Goal: Check status: Check status

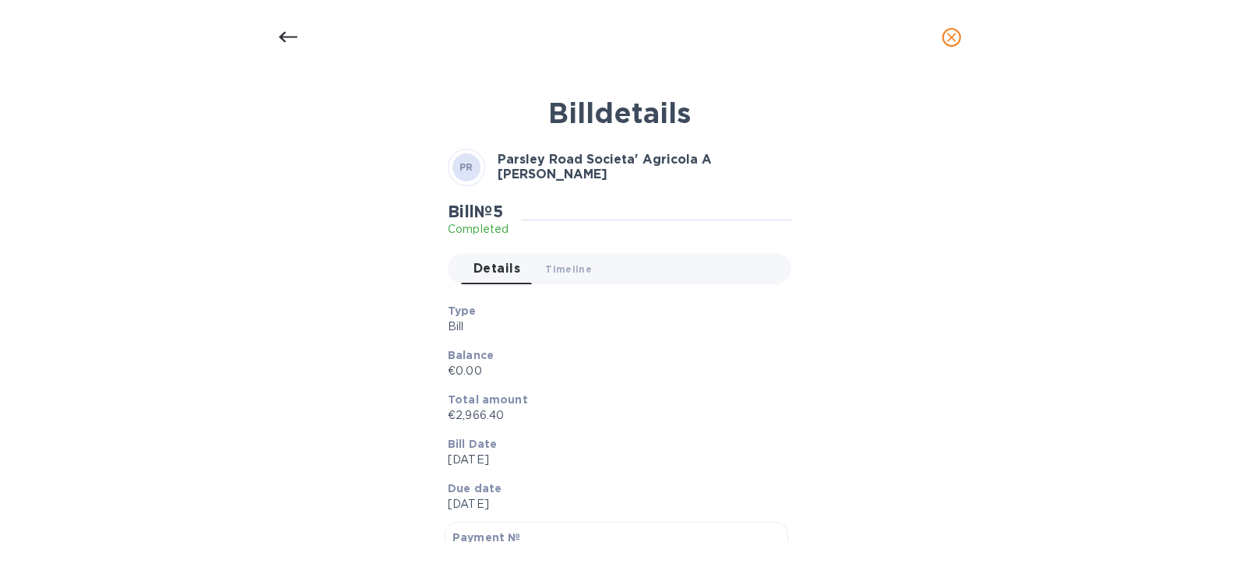
scroll to position [734, 0]
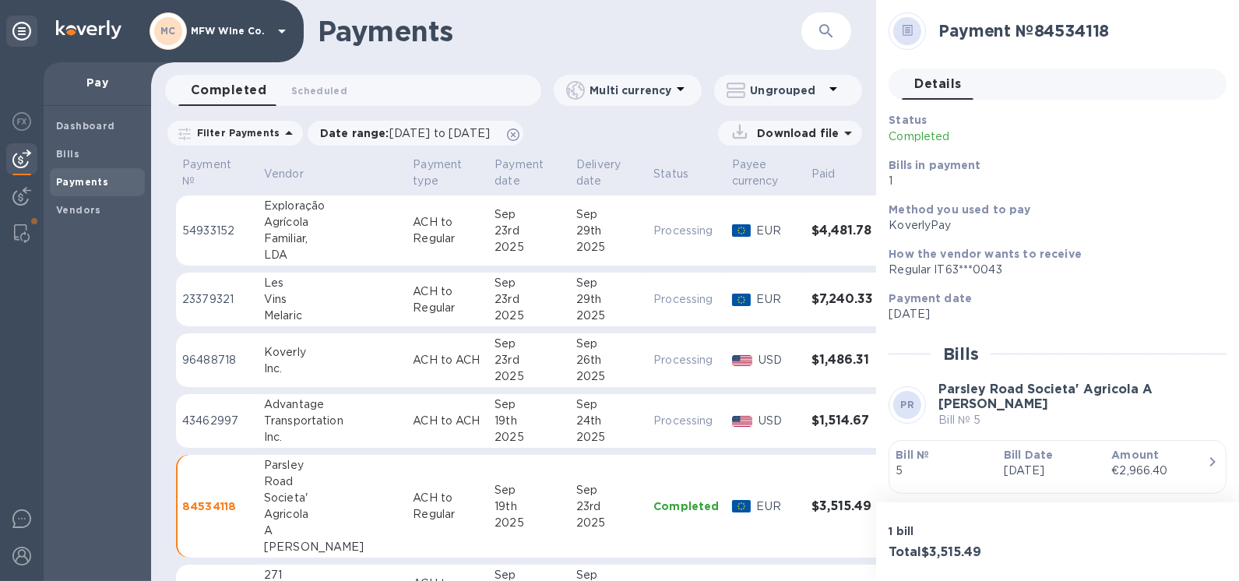
click at [981, 447] on p "Bill №" at bounding box center [944, 455] width 96 height 16
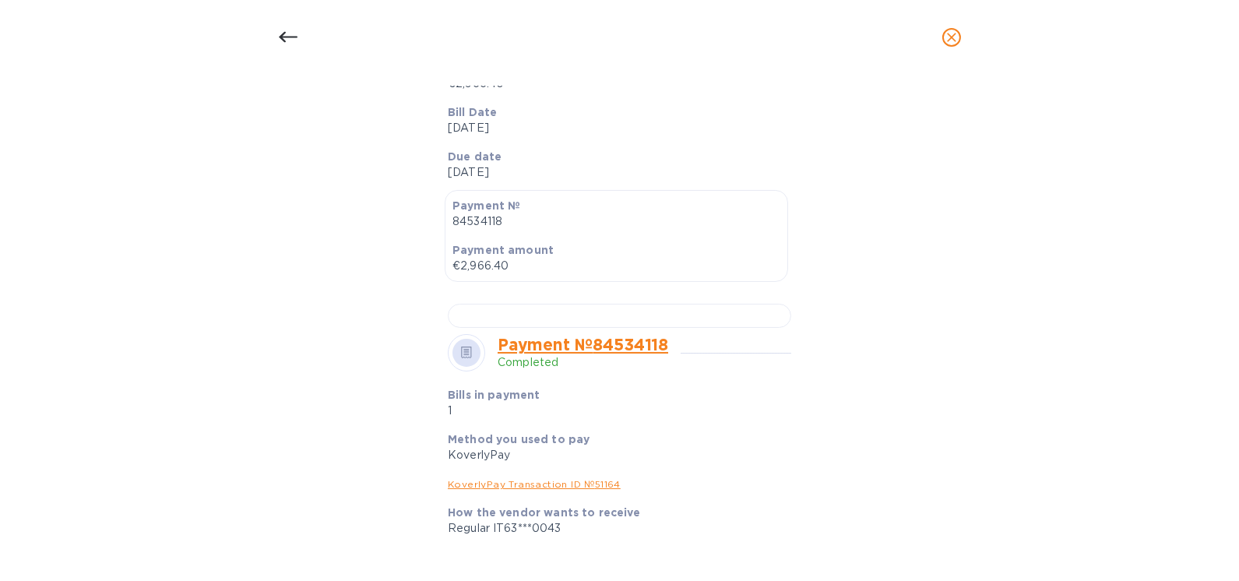
scroll to position [224, 0]
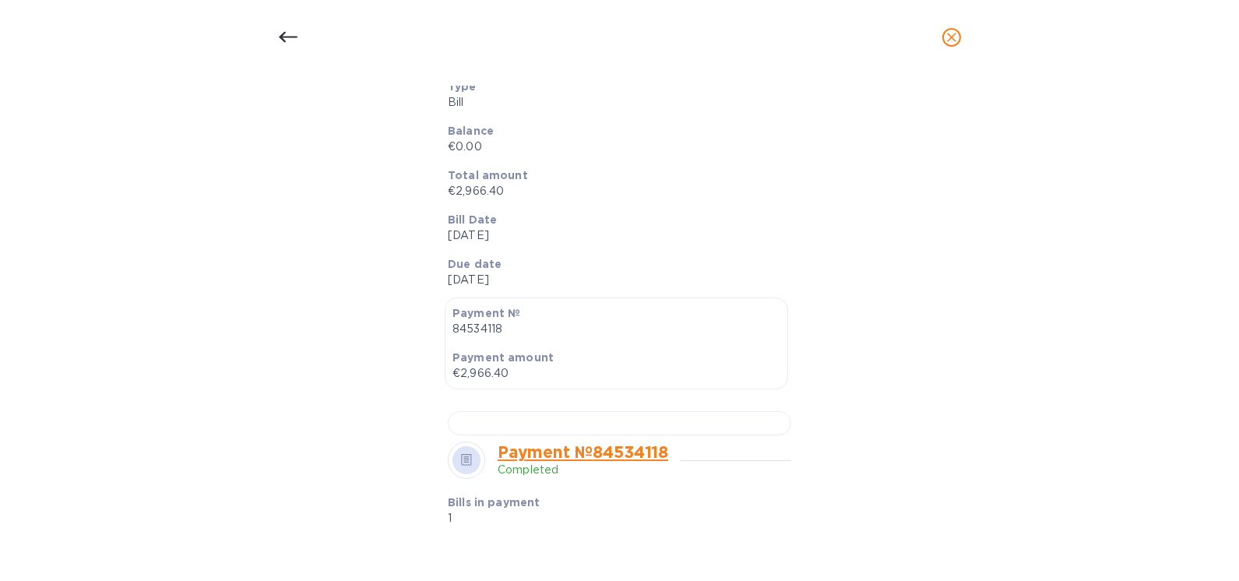
click at [294, 42] on icon at bounding box center [288, 37] width 19 height 19
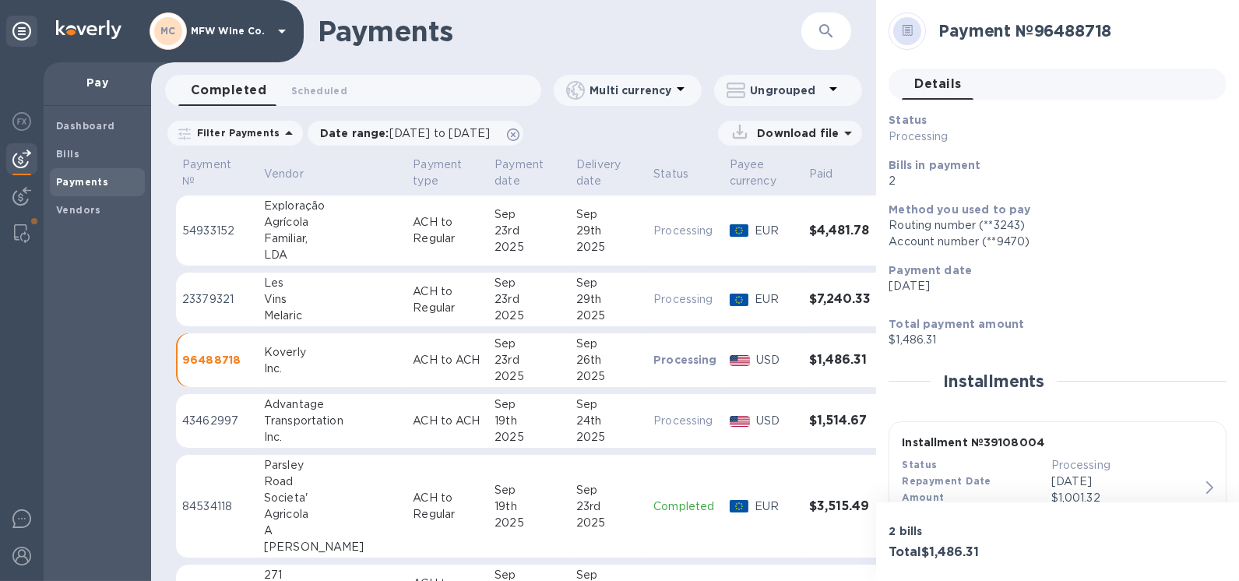
click at [790, 123] on div "Download file" at bounding box center [790, 133] width 144 height 25
click at [836, 128] on p "Download file" at bounding box center [795, 133] width 88 height 16
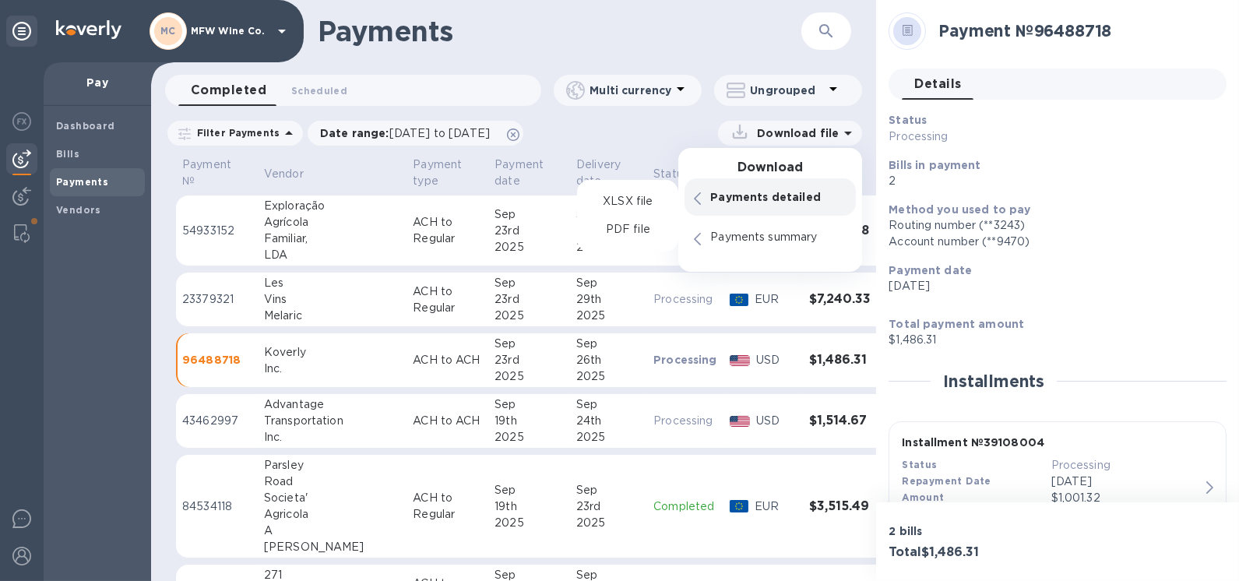
click at [623, 36] on h1 "Payments" at bounding box center [560, 31] width 484 height 33
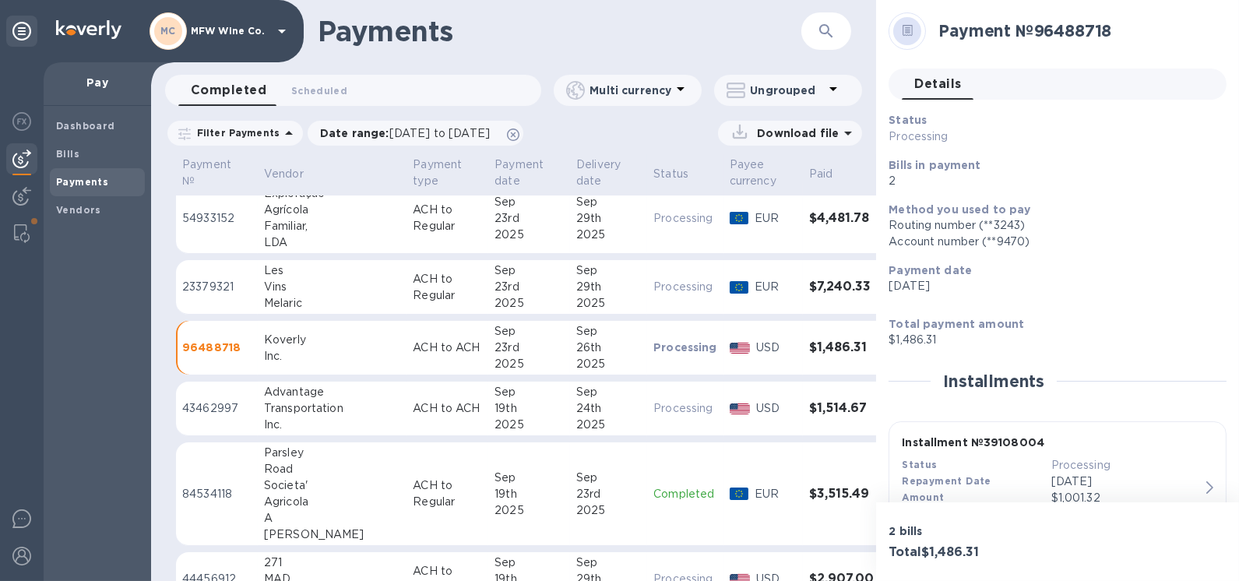
scroll to position [31, 0]
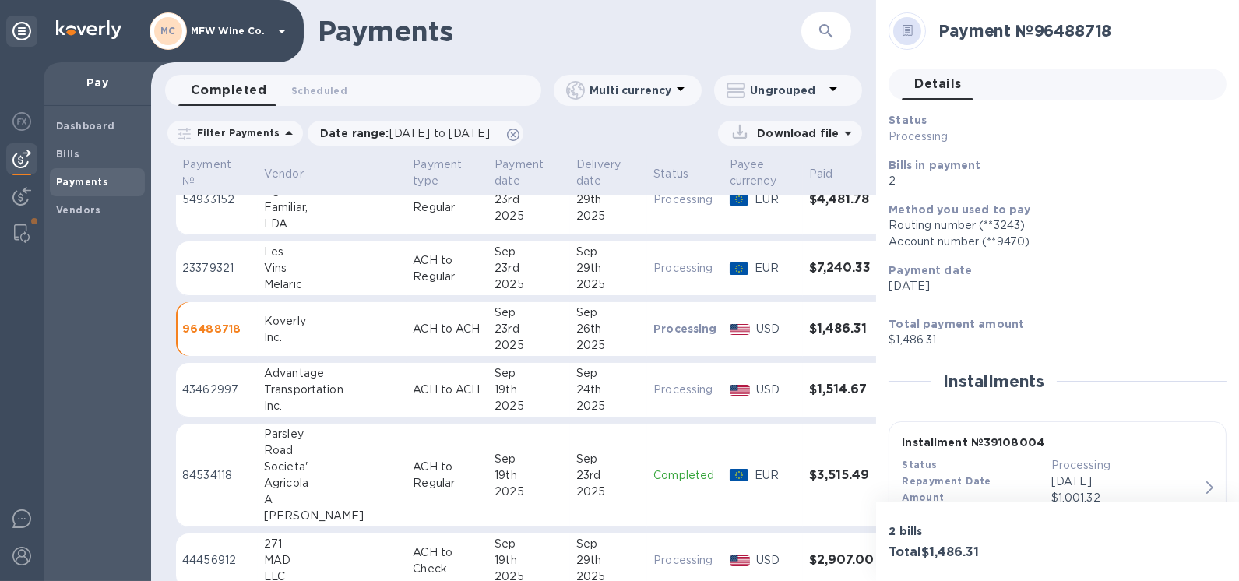
click at [407, 447] on td "ACH to Regular" at bounding box center [448, 476] width 82 height 104
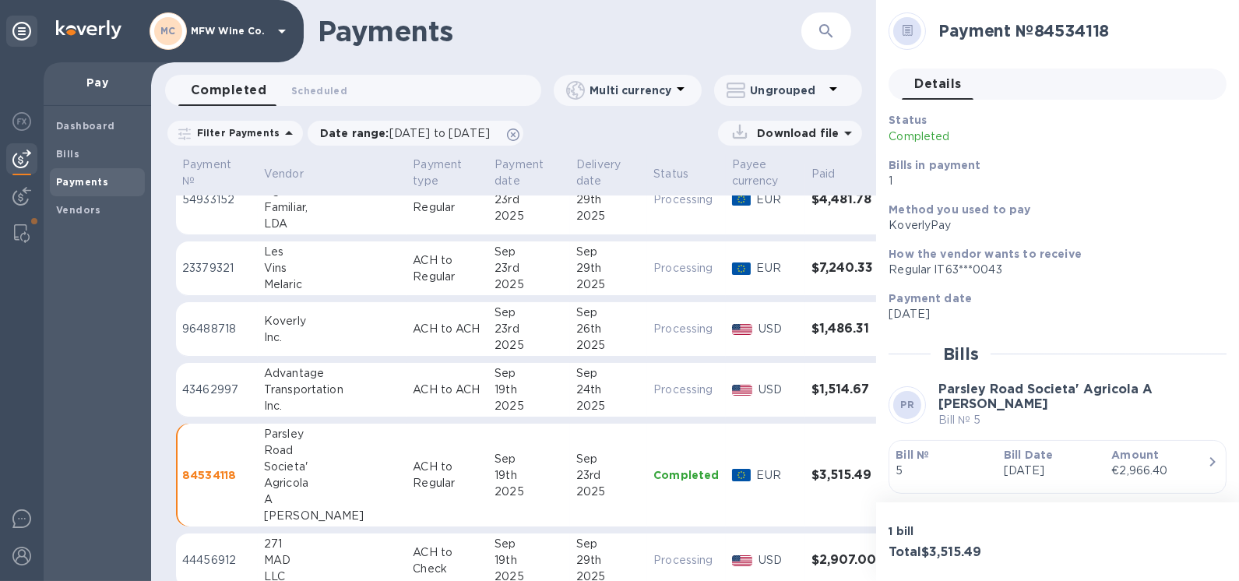
click at [911, 37] on b at bounding box center [908, 33] width 11 height 12
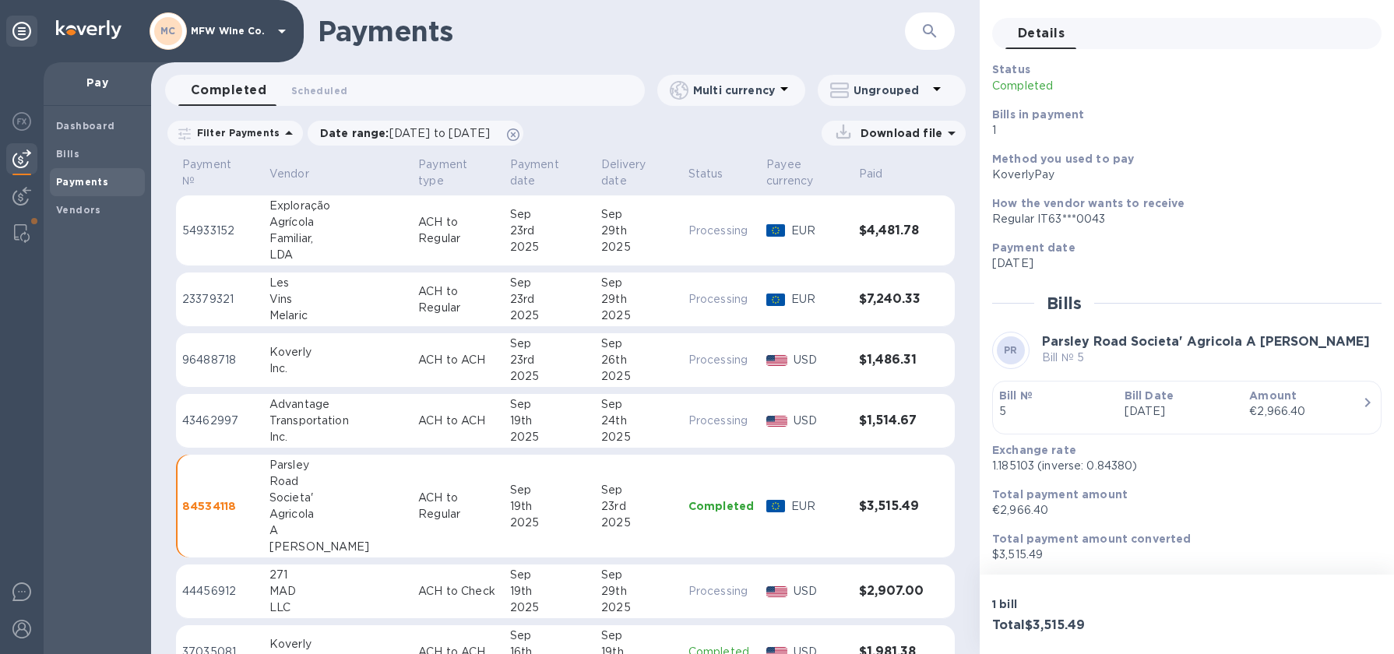
click at [861, 131] on p "Download file" at bounding box center [899, 133] width 88 height 16
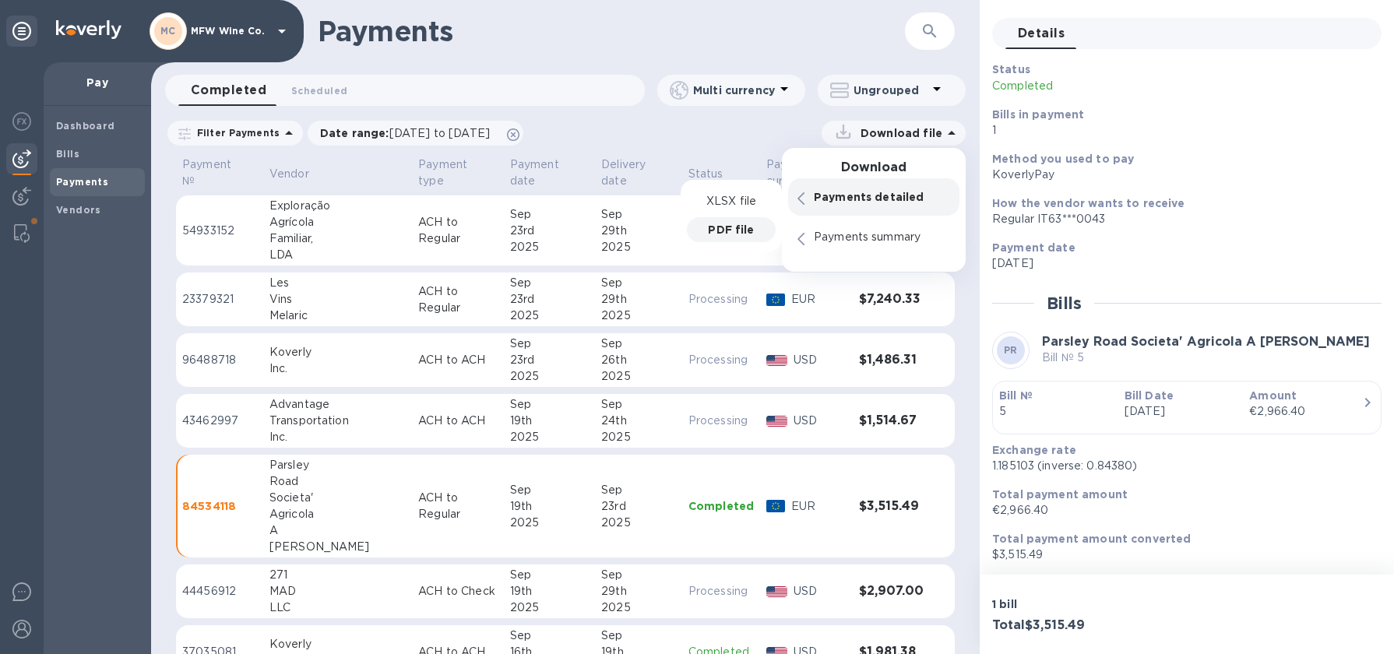
click at [745, 238] on div "PDF file" at bounding box center [731, 229] width 89 height 25
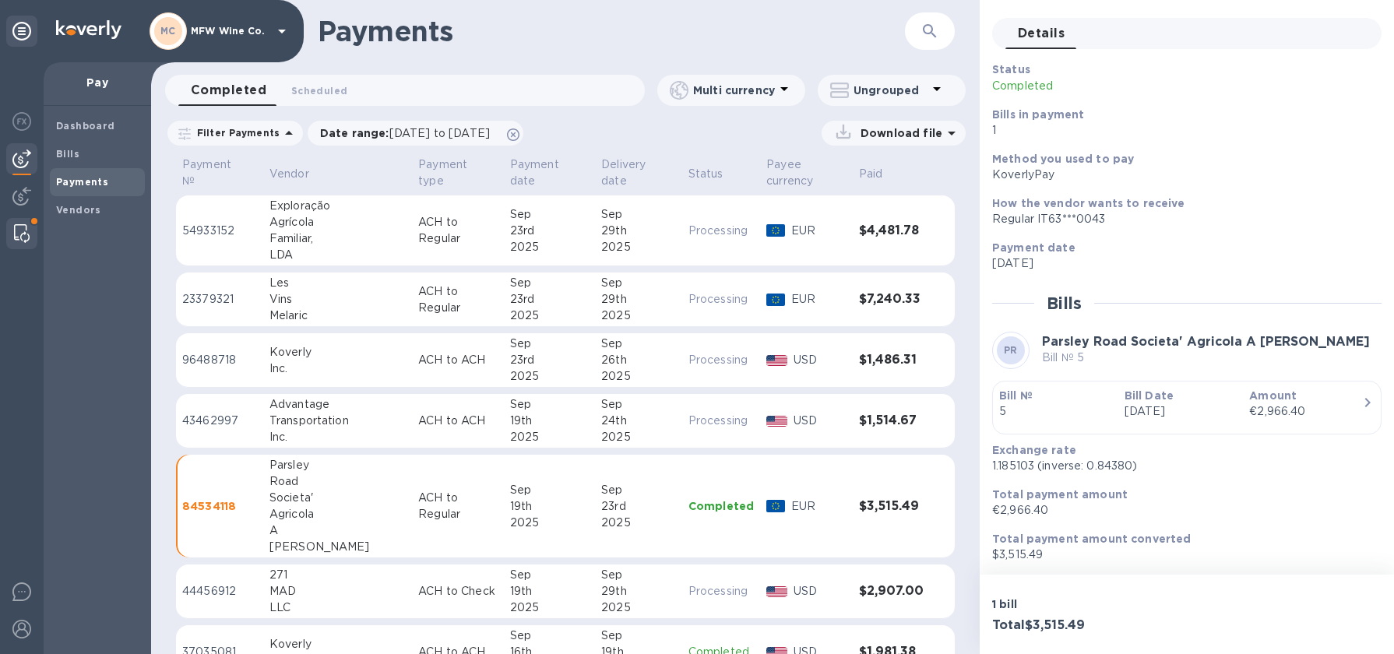
click at [19, 233] on img at bounding box center [22, 233] width 16 height 19
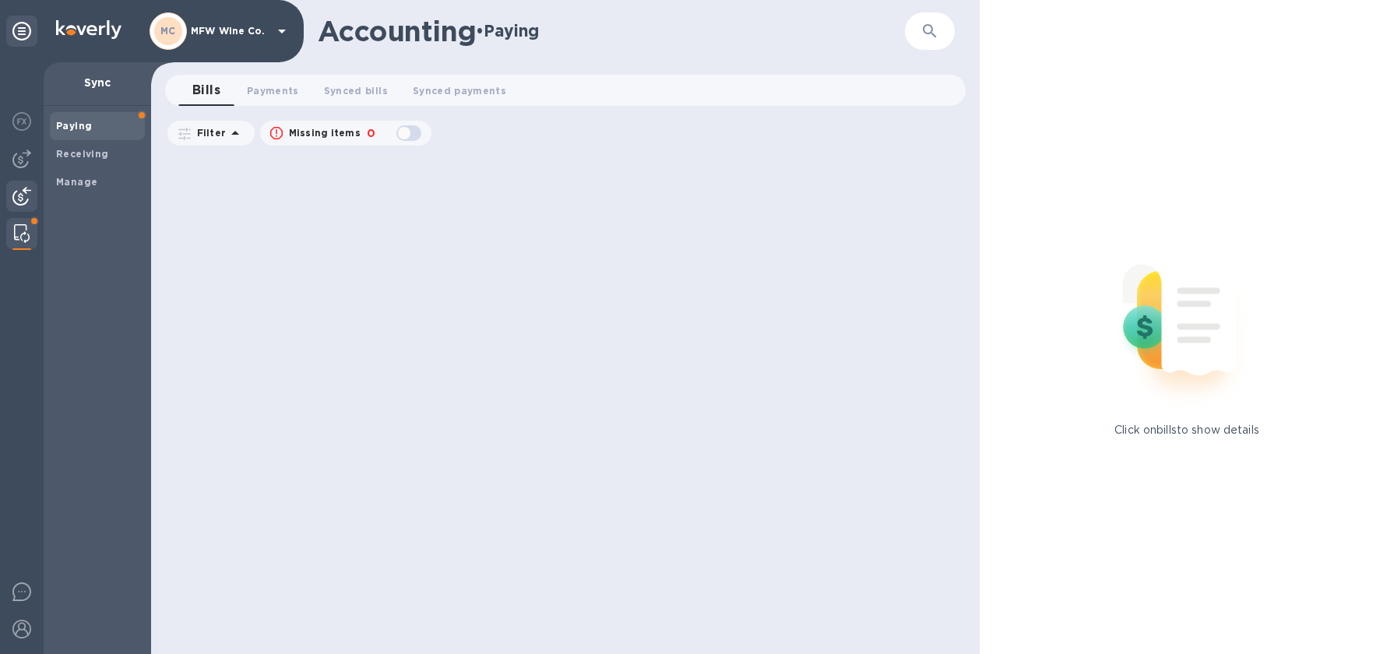
click at [21, 185] on div at bounding box center [21, 198] width 31 height 34
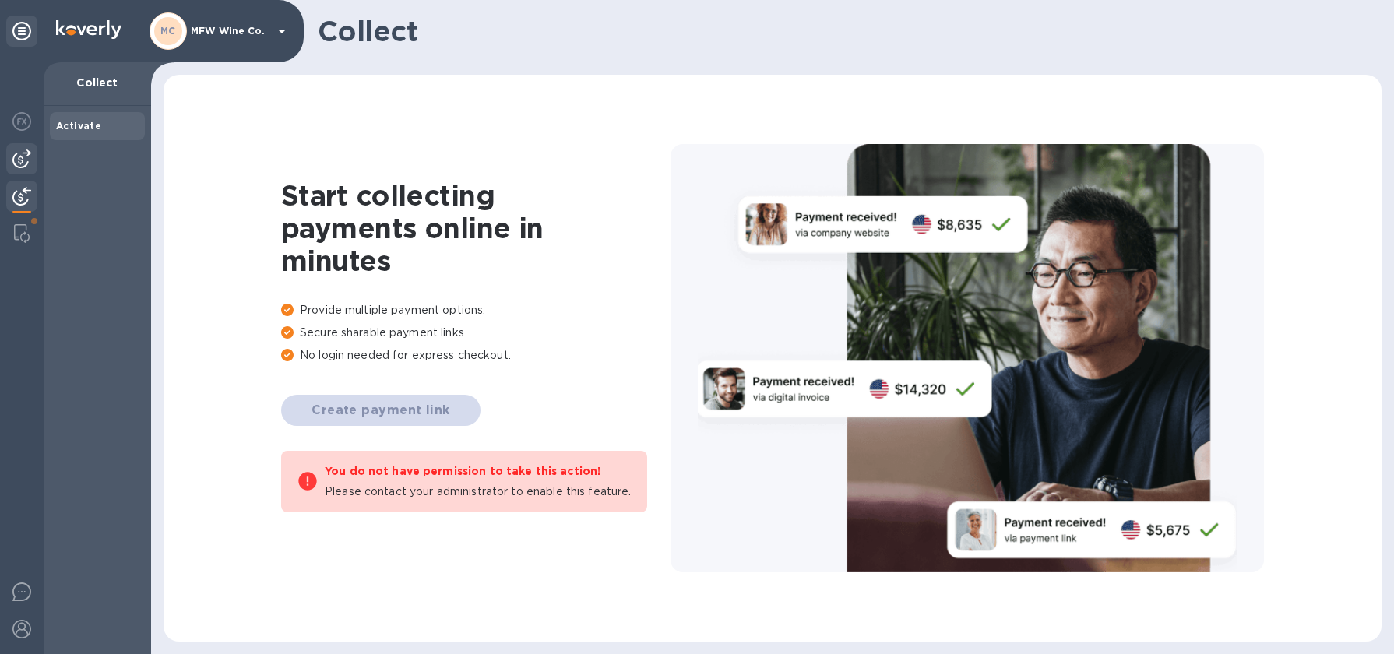
click at [26, 161] on img at bounding box center [21, 159] width 19 height 19
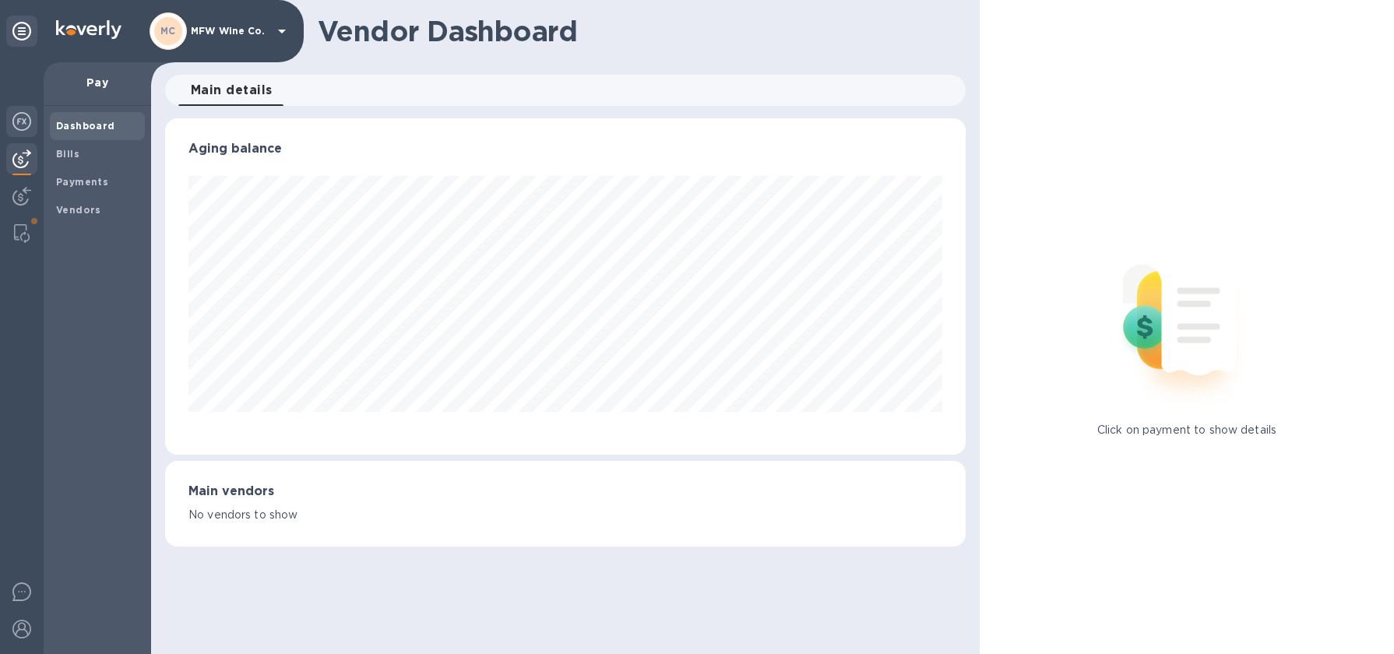
scroll to position [336, 801]
click at [23, 122] on img at bounding box center [21, 121] width 19 height 19
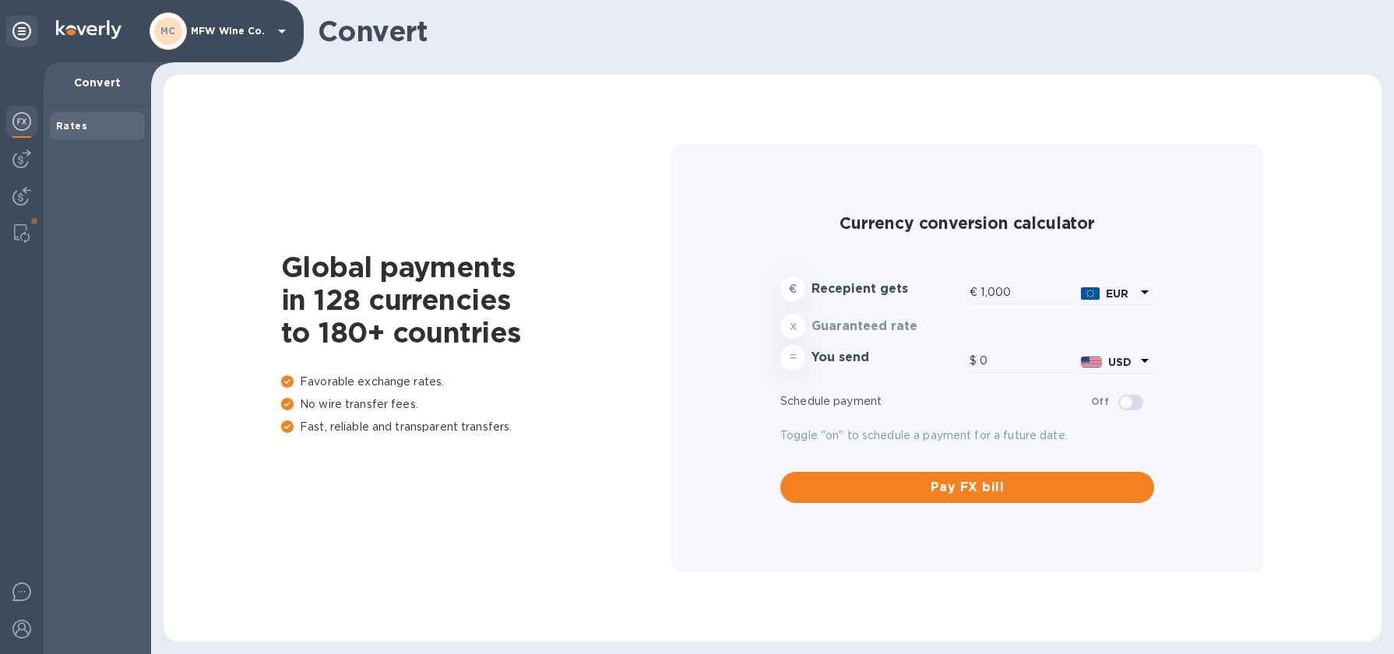
type input "1,190.75"
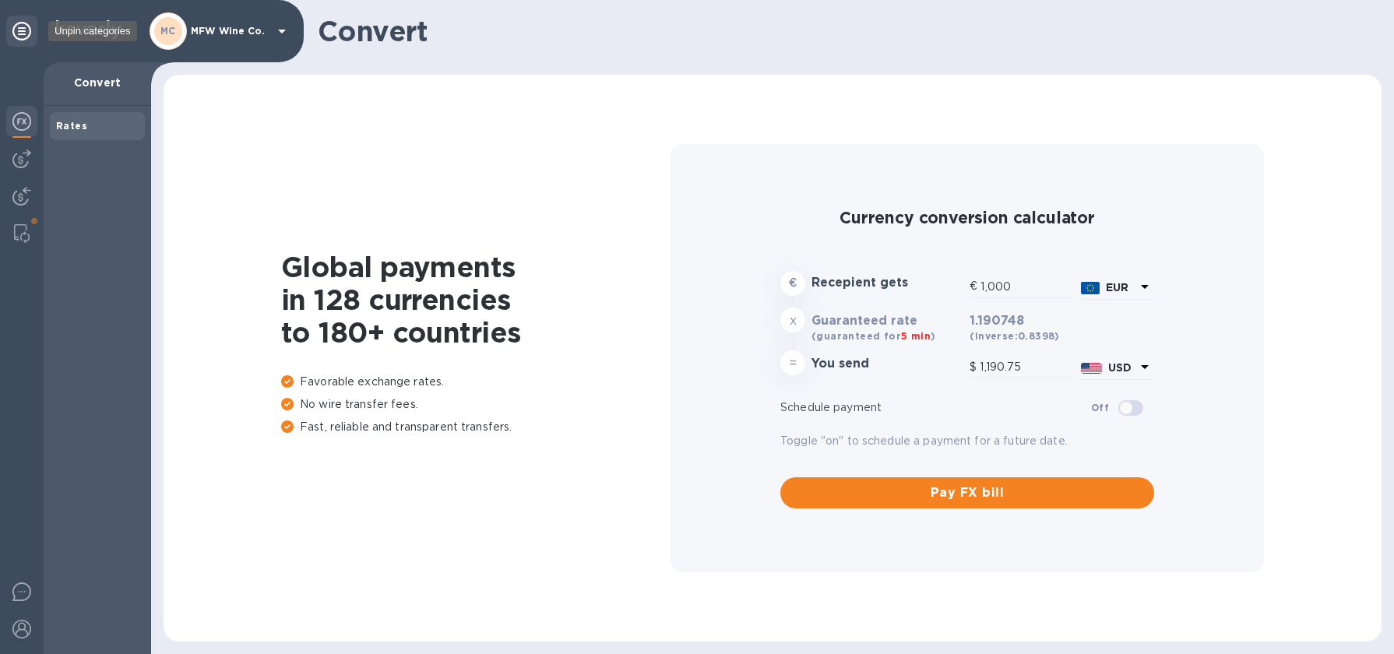
click at [25, 24] on icon at bounding box center [21, 31] width 19 height 19
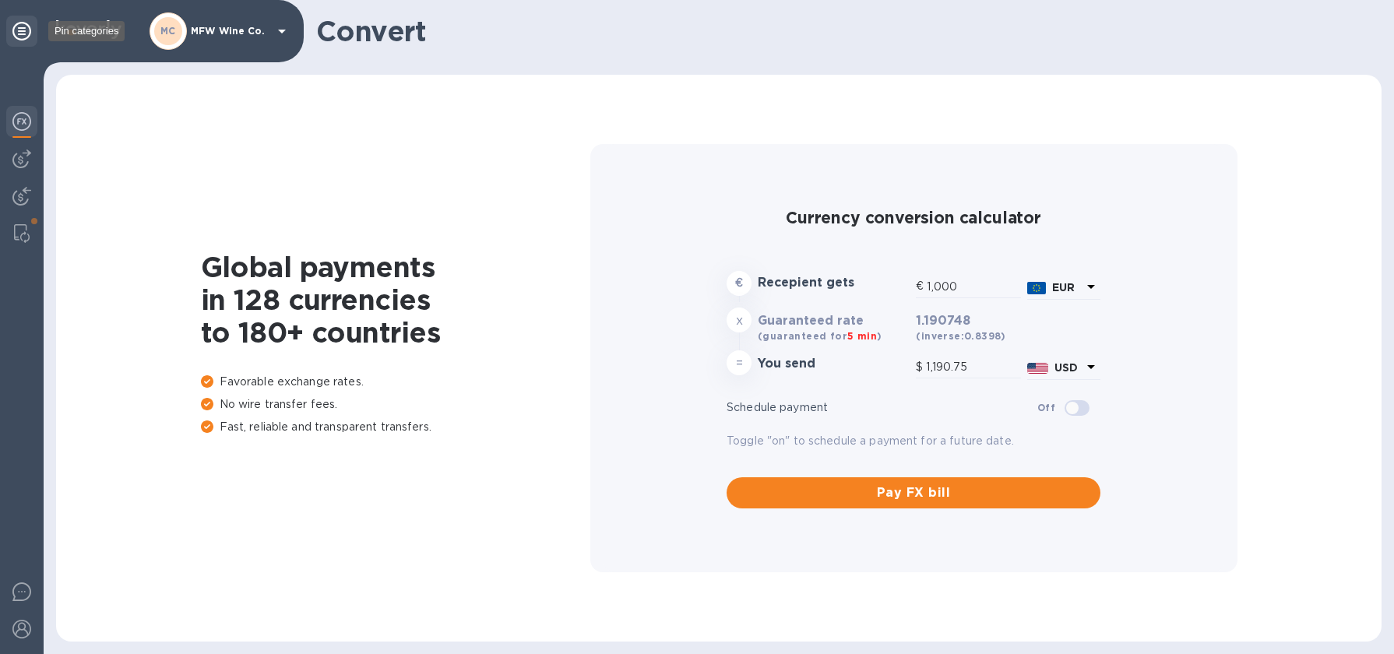
click at [25, 24] on icon at bounding box center [21, 31] width 19 height 19
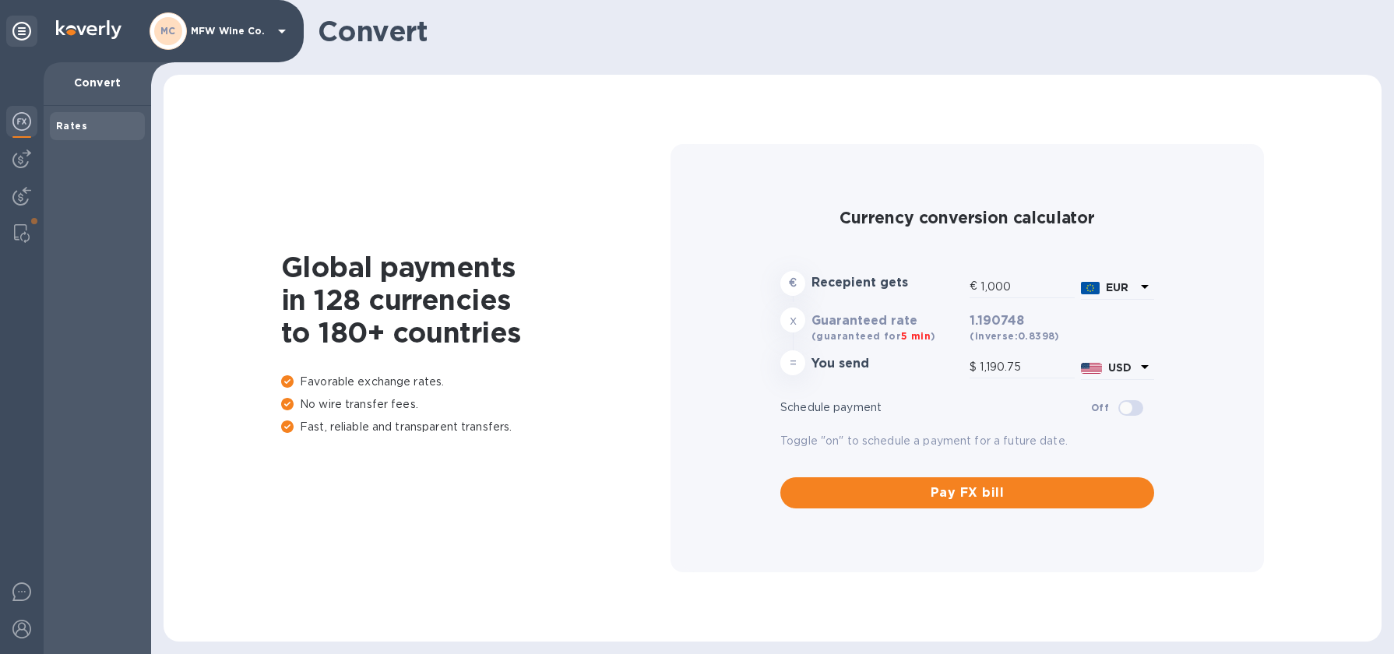
click at [209, 26] on p "MFW Wine Co." at bounding box center [230, 31] width 78 height 11
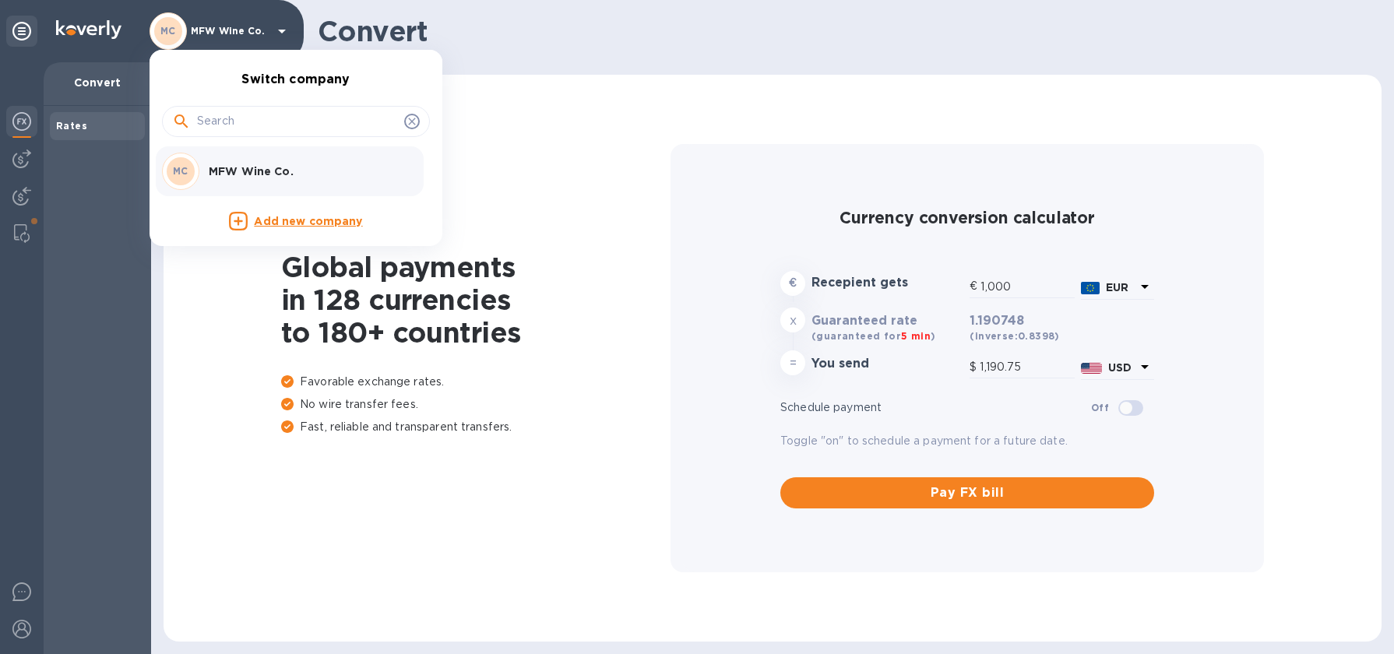
click at [235, 182] on div "MC MFW Wine Co." at bounding box center [283, 171] width 243 height 37
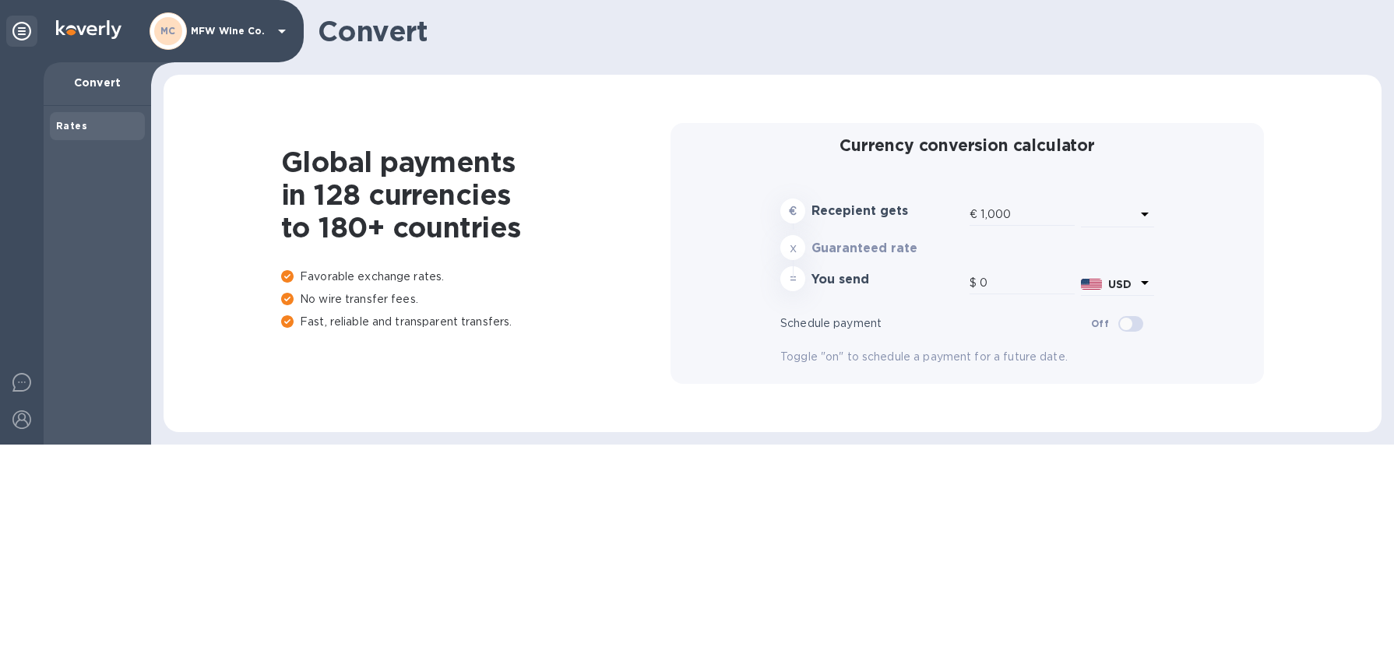
type input "1,190.75"
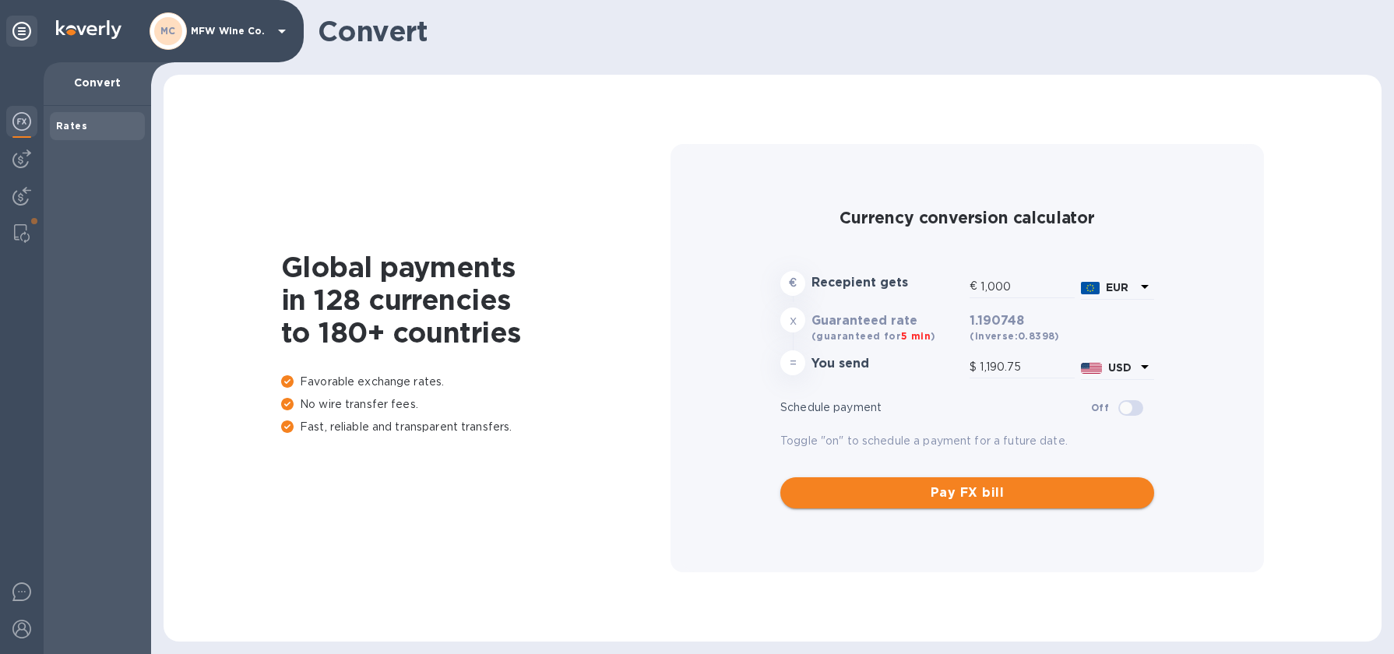
click at [992, 495] on span "Pay FX bill" at bounding box center [967, 493] width 349 height 19
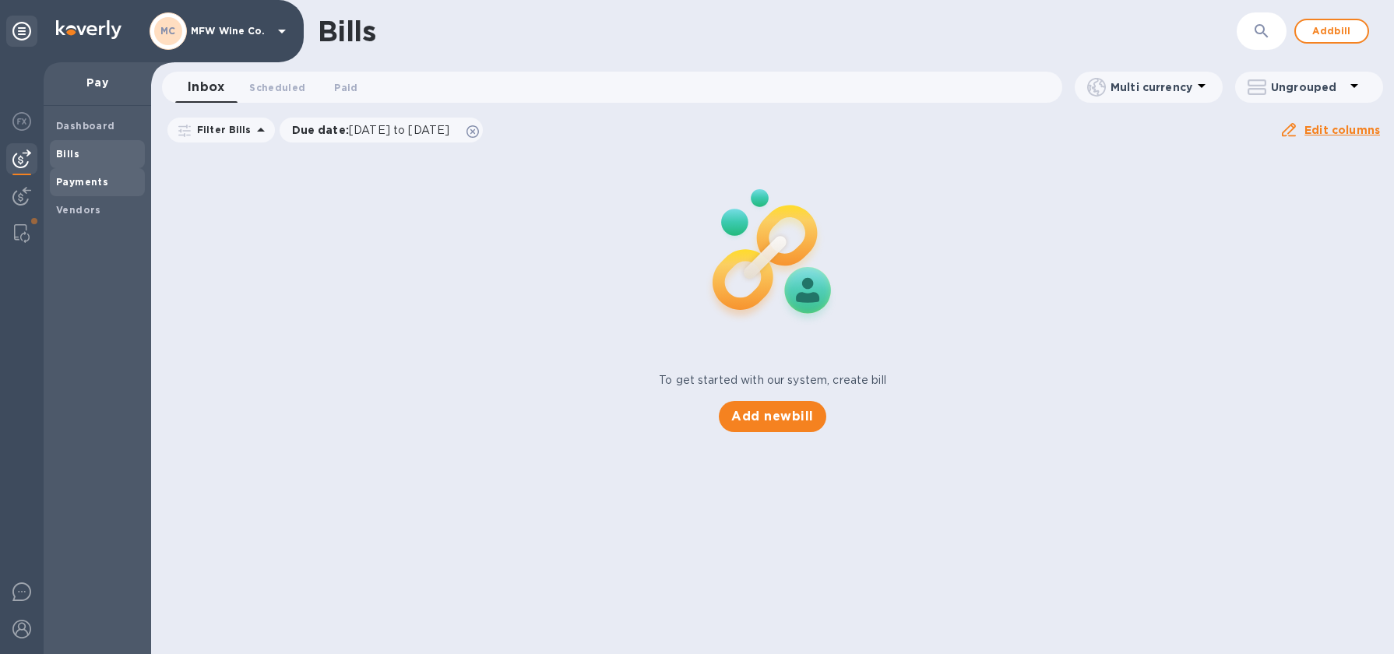
click at [78, 171] on div "Payments" at bounding box center [97, 182] width 95 height 28
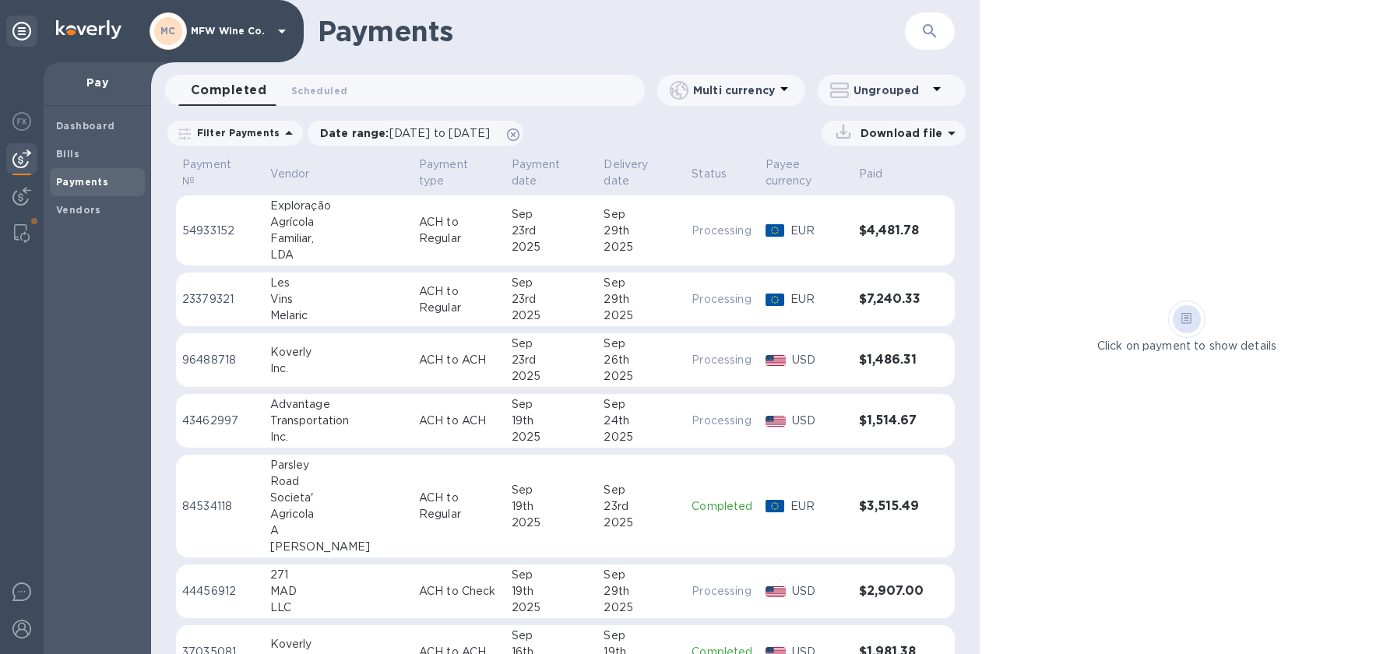
click at [358, 498] on td "Parsley Road Societa' Agricola A [PERSON_NAME]" at bounding box center [338, 507] width 149 height 104
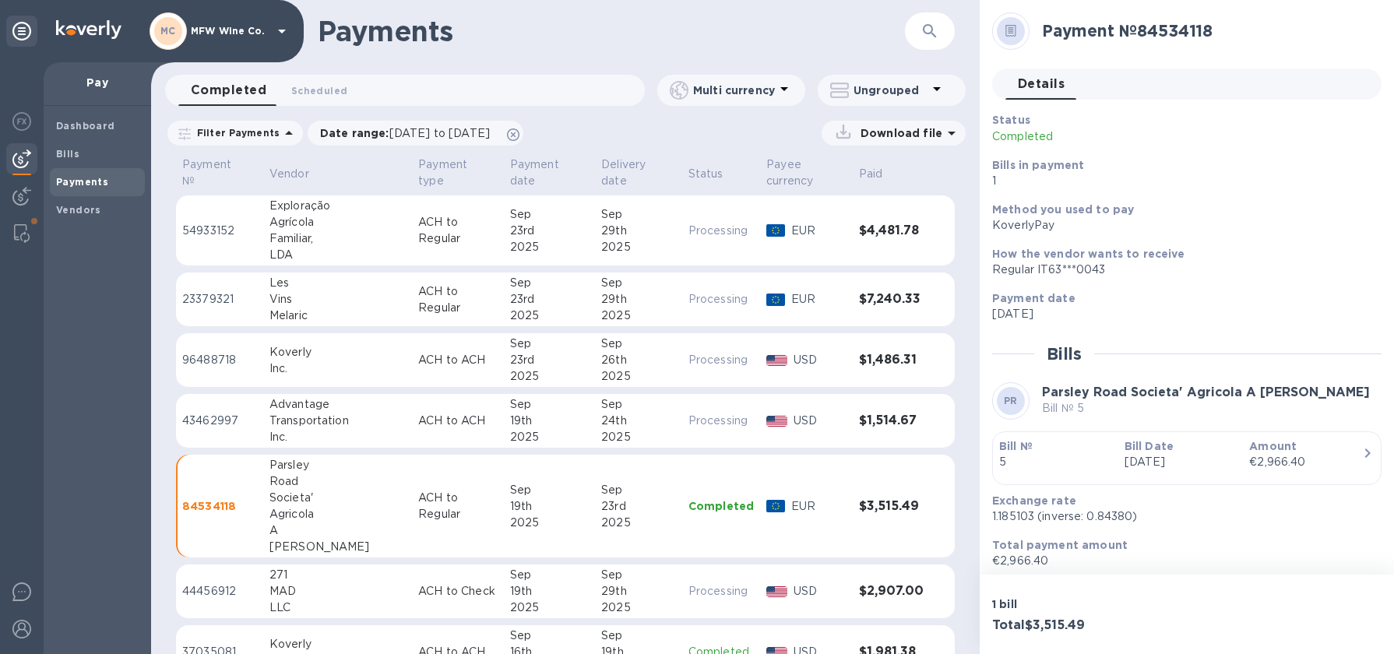
click at [693, 500] on p "Completed" at bounding box center [721, 507] width 65 height 16
click at [1158, 436] on div "Bill Date Sep 19th 2025" at bounding box center [1181, 454] width 125 height 44
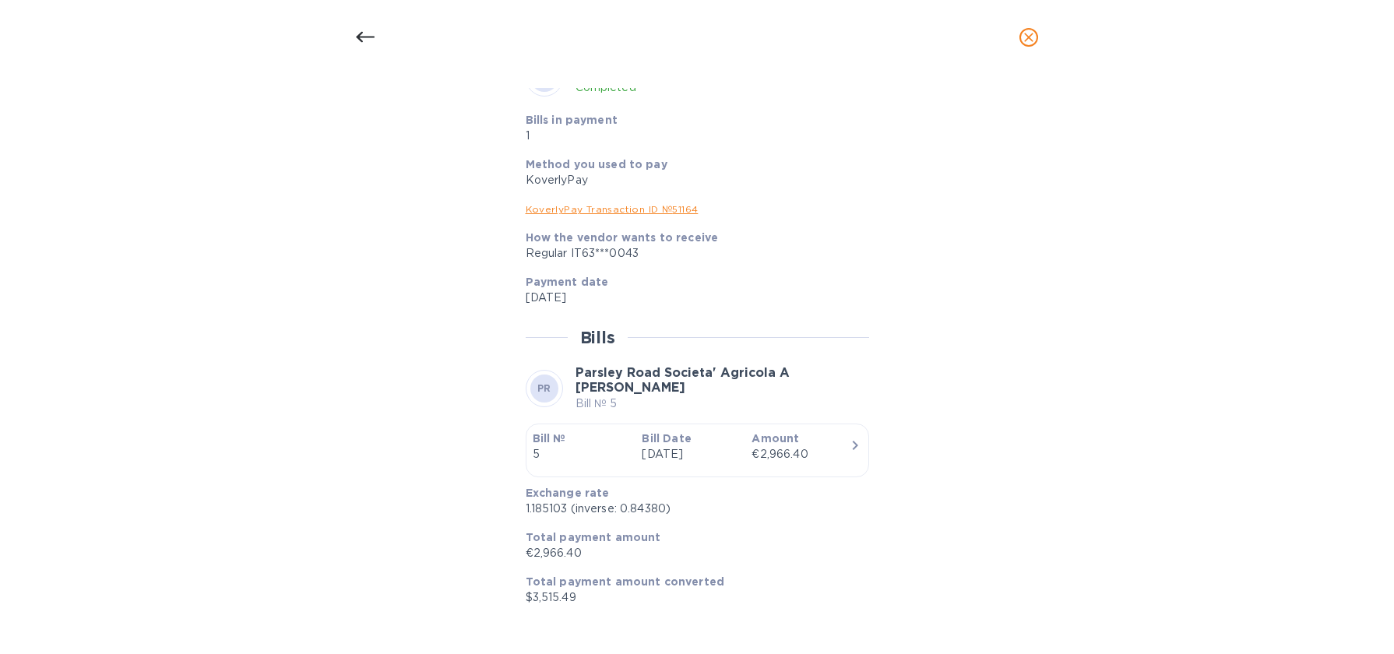
scroll to position [1055, 0]
click at [636, 215] on link "KoverlyPay Transaction ID № 51164" at bounding box center [612, 209] width 173 height 12
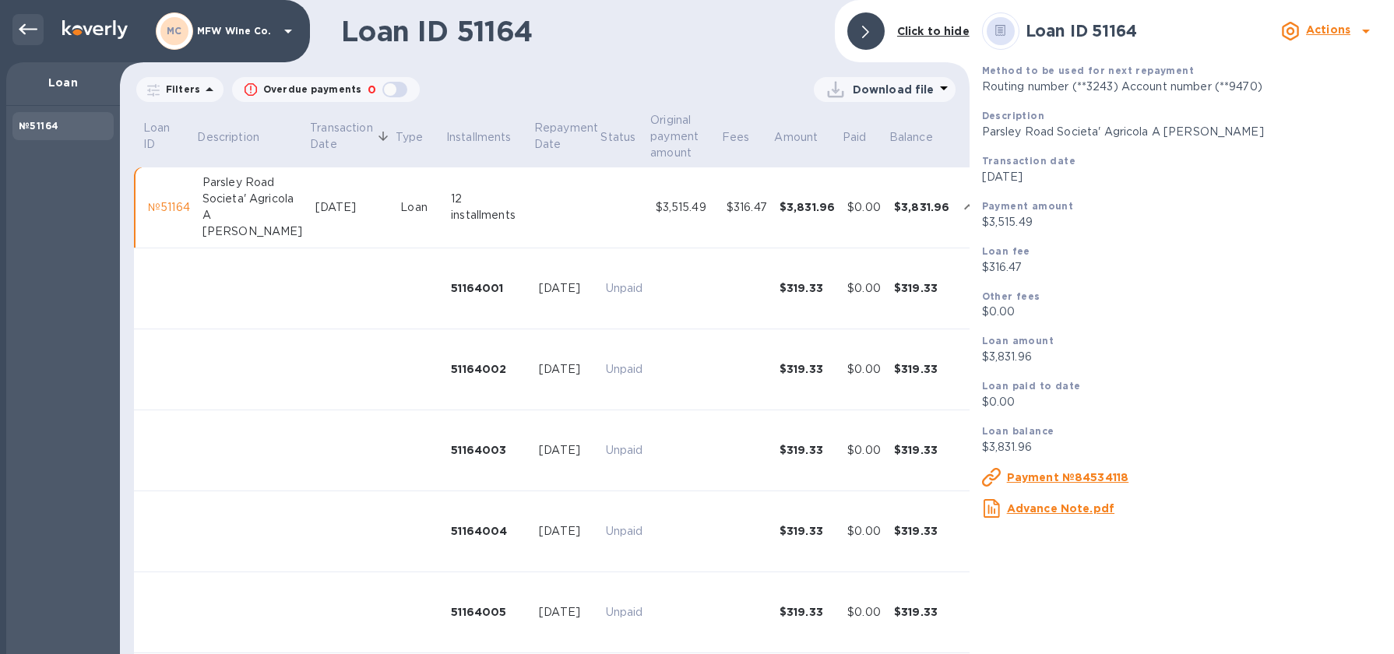
click at [19, 20] on icon at bounding box center [28, 29] width 19 height 19
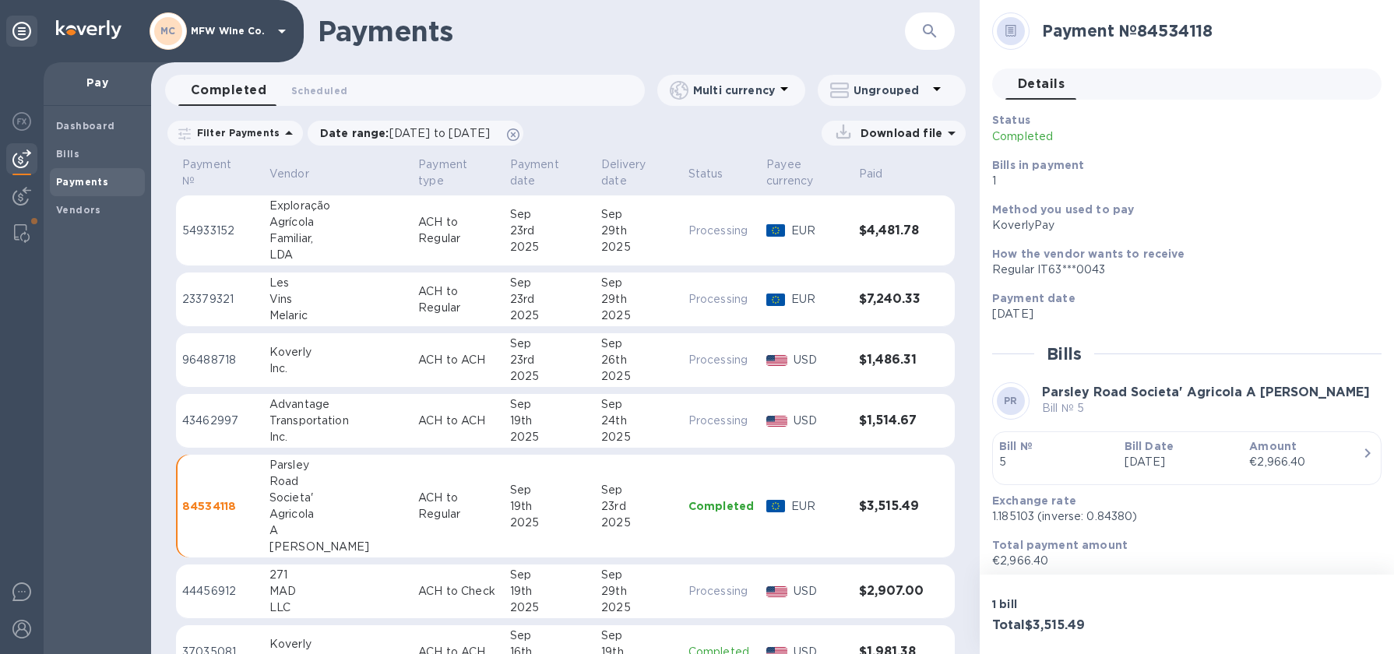
click at [418, 505] on p "ACH to Regular" at bounding box center [457, 506] width 79 height 33
click at [352, 492] on div "Societa'" at bounding box center [338, 498] width 136 height 16
click at [271, 493] on td "Parsley Road Societa' Agricola A R.L." at bounding box center [337, 507] width 149 height 104
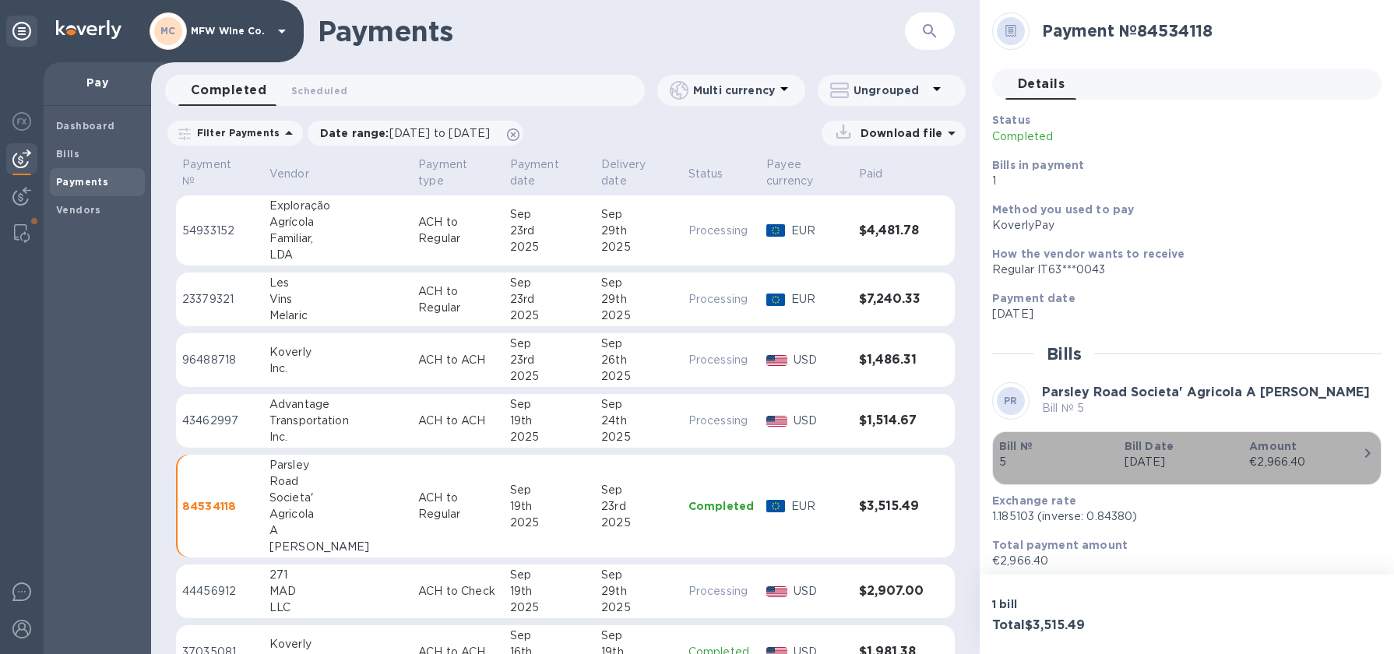
click at [1260, 481] on button "Bill № 5 Bill Date Sep 19th 2025 Amount €2,966.40" at bounding box center [1186, 459] width 389 height 54
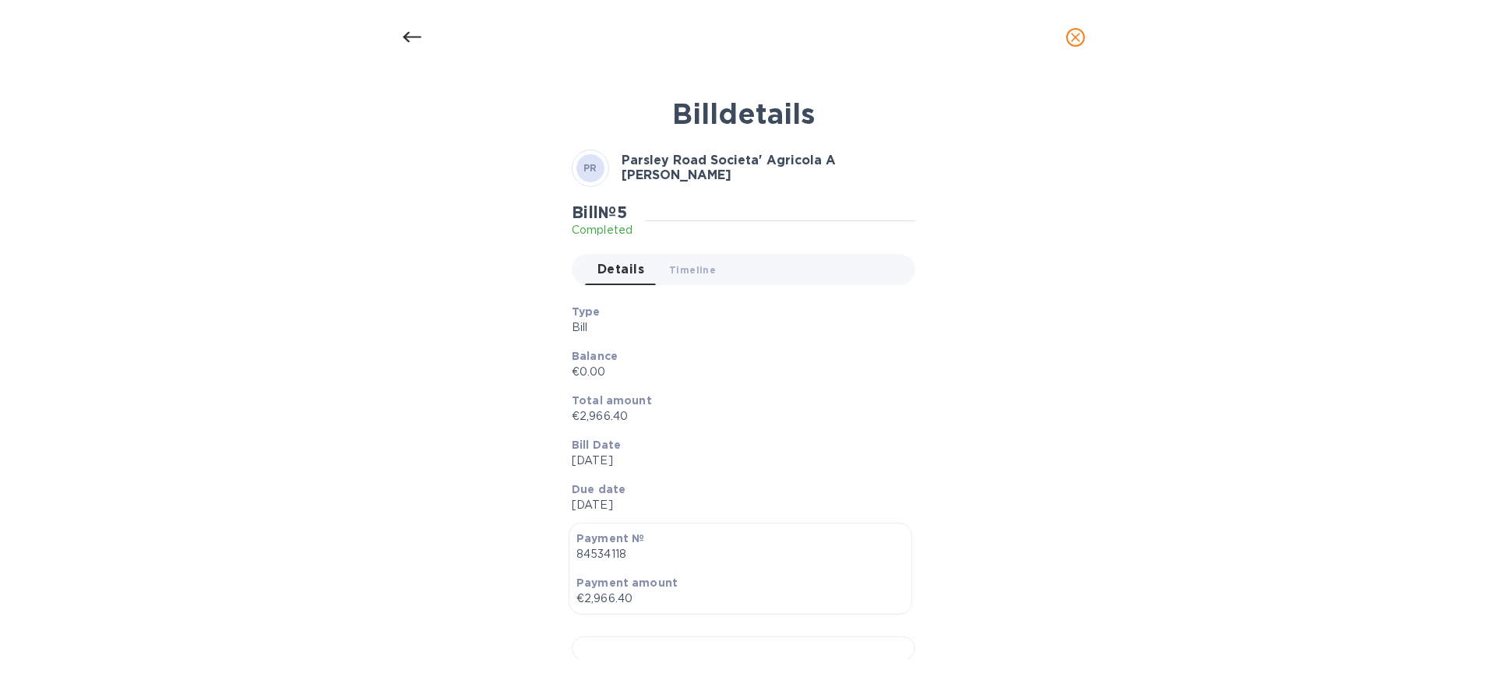
scroll to position [446, 0]
